Goal: Transaction & Acquisition: Purchase product/service

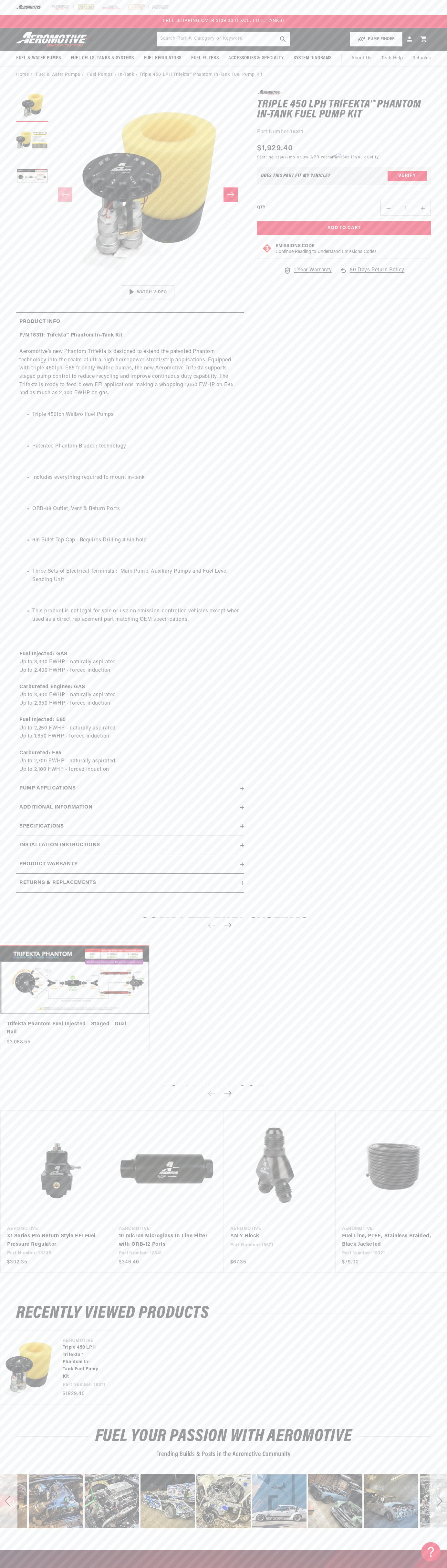
click at [178, 1] on div at bounding box center [224, 7] width 447 height 15
click at [436, 1530] on div "Fuel Your Passion with Aeromotive Trending Builds & Posts in the Aeromotive Com…" at bounding box center [224, 1483] width 447 height 134
click at [46, 1567] on html "Skip to content Your cart Your cart is empty Loading... You may also like Subto…" at bounding box center [224, 784] width 447 height 1568
click at [27, 920] on h2 "Complete Fuel Systems" at bounding box center [224, 925] width 415 height 15
